Goal: Information Seeking & Learning: Find specific page/section

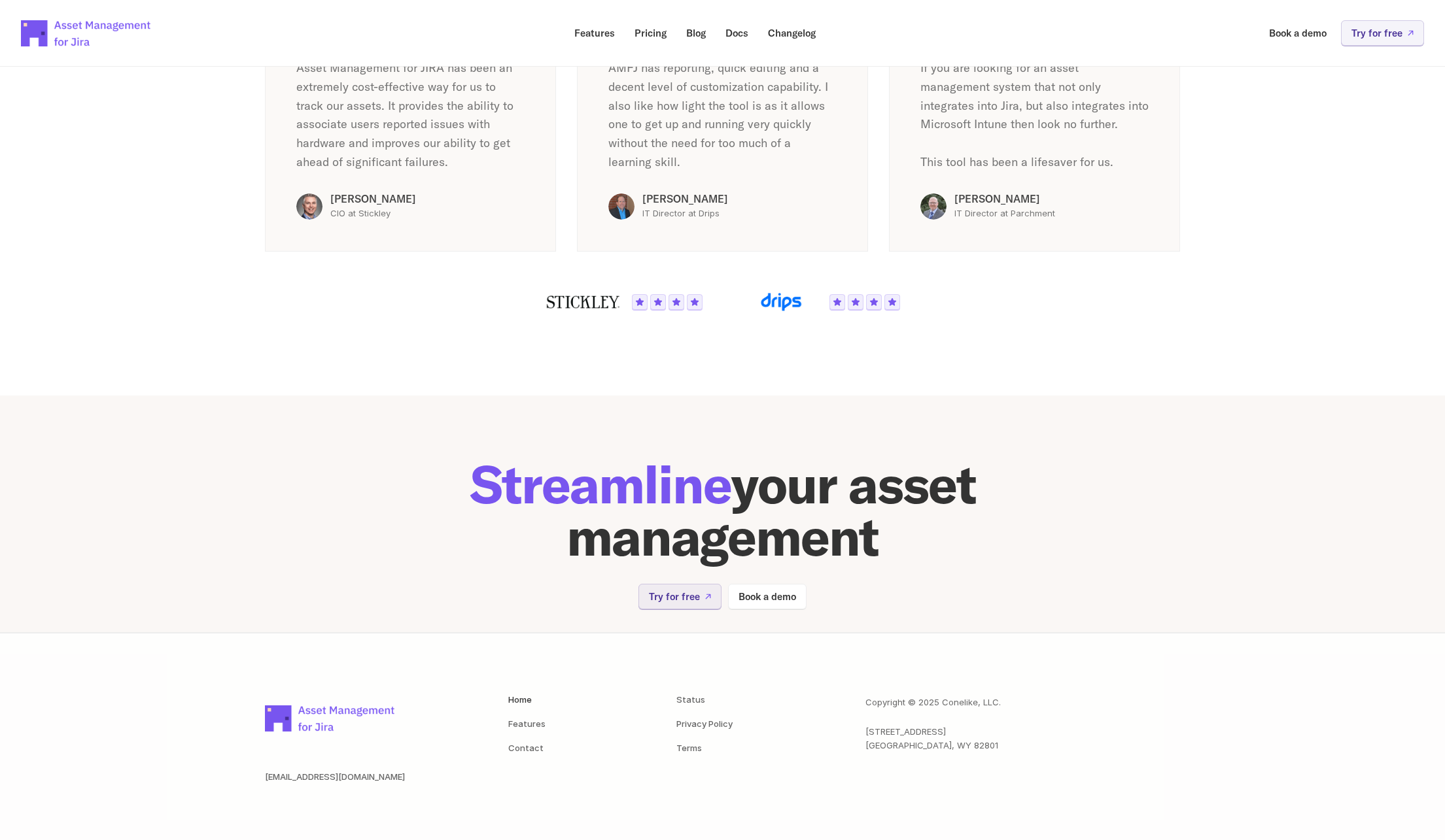
scroll to position [2335, 0]
click at [688, 746] on nav "Status Privacy Policy Terms" at bounding box center [749, 725] width 147 height 57
click at [689, 750] on link "Terms" at bounding box center [689, 750] width 25 height 11
click at [696, 731] on link "Privacy Policy" at bounding box center [704, 725] width 56 height 11
click at [726, 731] on link "Privacy Policy" at bounding box center [704, 725] width 56 height 11
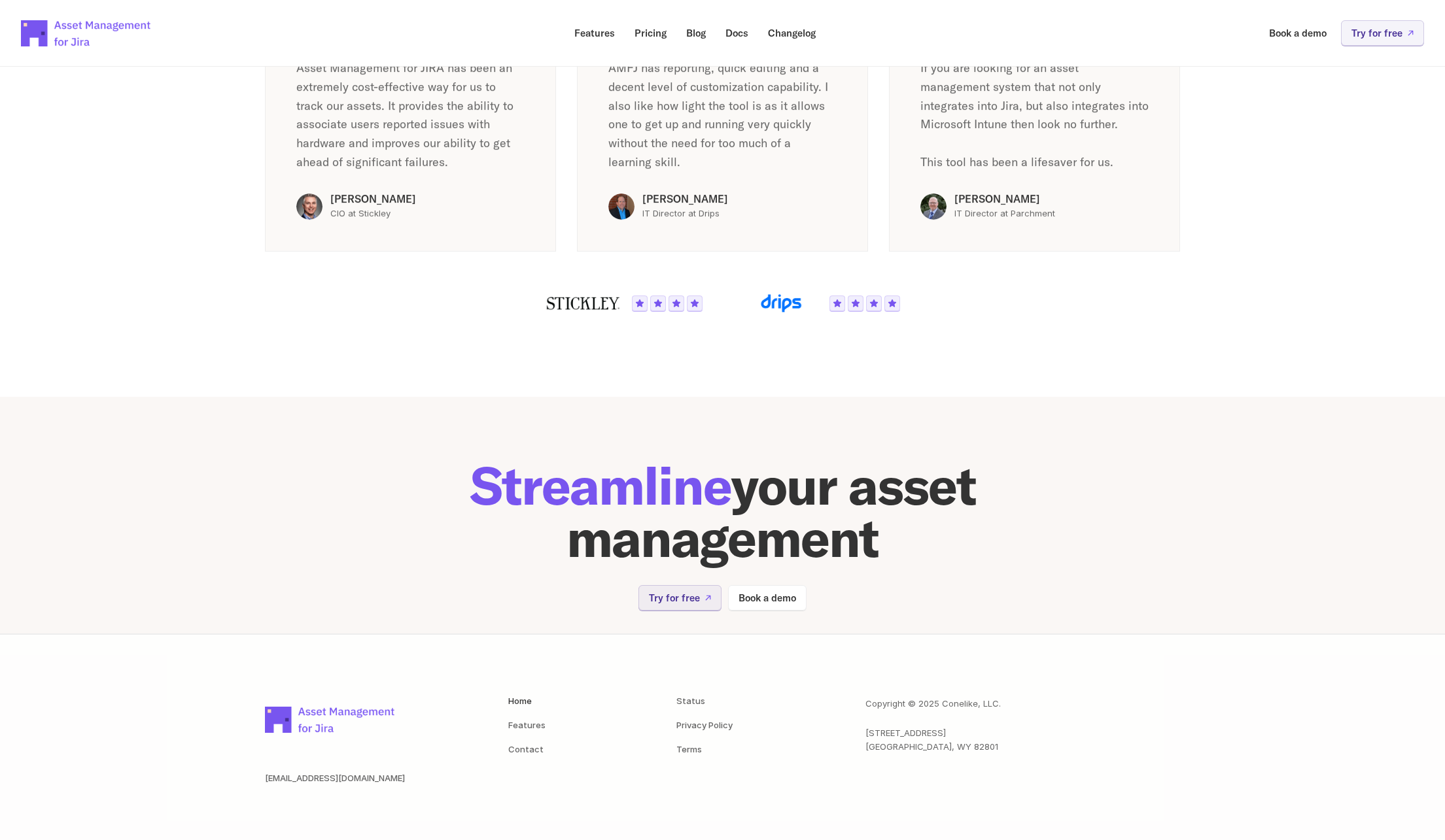
click at [1251, 216] on section "Asset management software that's simply powerful Rated 3.5/4 on the Atlassian M…" at bounding box center [722, 67] width 1445 height 660
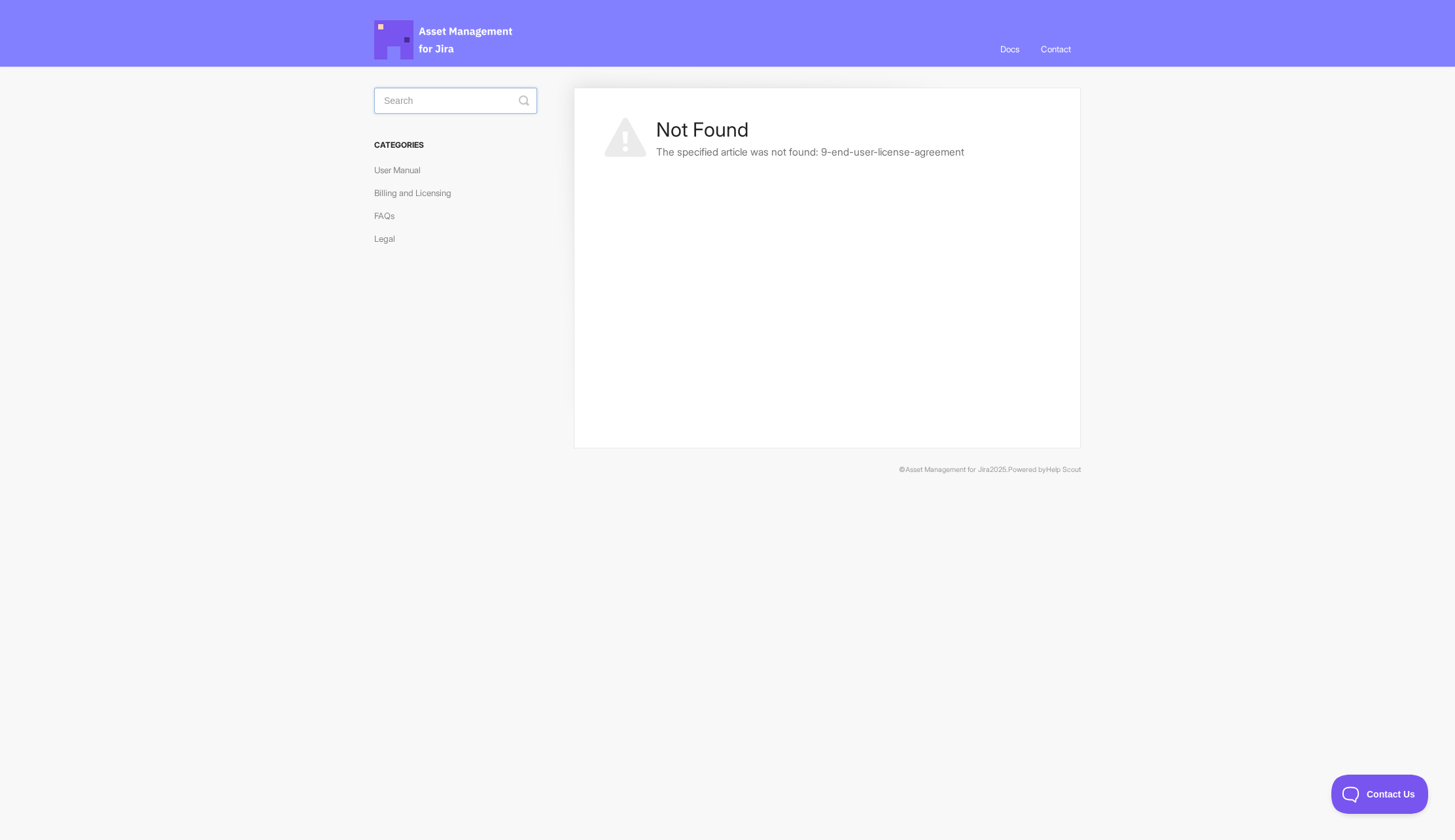
click at [483, 102] on input "Search" at bounding box center [455, 101] width 163 height 26
type input "privacy"
click at [446, 133] on link "Privacy Policy" at bounding box center [489, 126] width 229 height 21
